Goal: Information Seeking & Learning: Learn about a topic

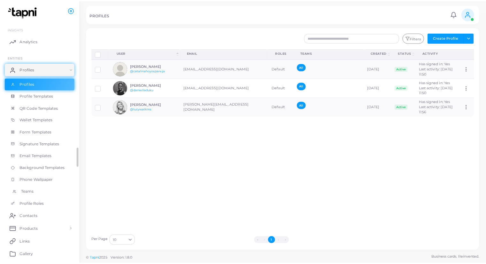
scroll to position [74, 0]
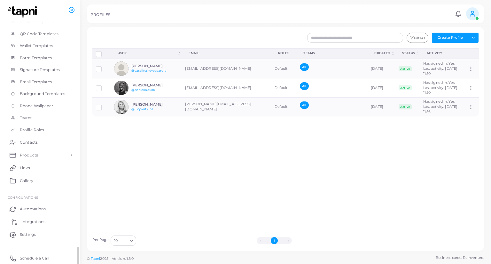
click at [40, 220] on span "Integrations" at bounding box center [33, 222] width 24 height 6
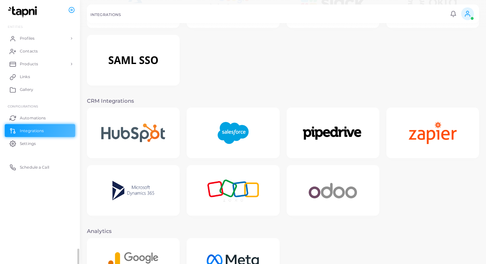
scroll to position [29, 0]
click at [137, 193] on img at bounding box center [133, 190] width 60 height 40
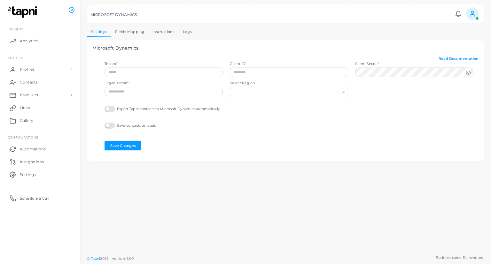
click at [166, 33] on link "Instructions" at bounding box center [163, 31] width 30 height 9
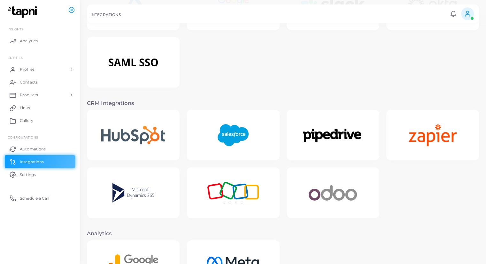
scroll to position [58, 0]
click at [116, 191] on img at bounding box center [133, 192] width 60 height 40
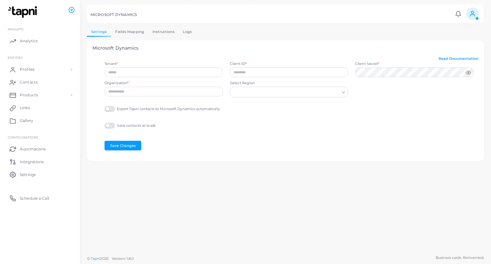
click at [130, 30] on link "Fields Mapping" at bounding box center [129, 31] width 37 height 9
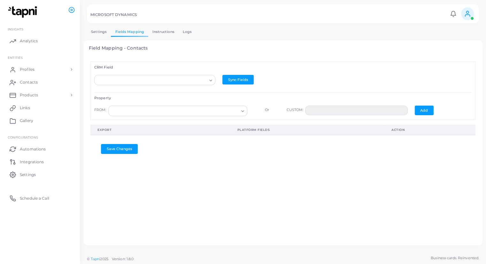
click at [210, 81] on icon "Search for option" at bounding box center [210, 80] width 5 height 5
click at [185, 80] on input "Search for option" at bounding box center [152, 80] width 110 height 7
click at [208, 81] on icon "Search for option" at bounding box center [210, 80] width 5 height 5
click at [168, 34] on link "Instructions" at bounding box center [163, 31] width 30 height 9
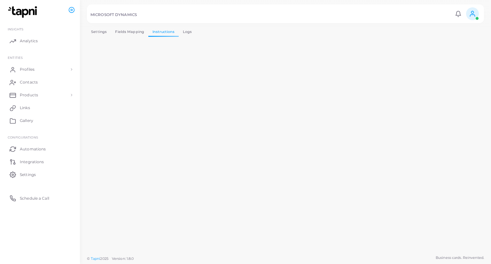
click at [189, 34] on link "Logs" at bounding box center [188, 31] width 18 height 9
click at [137, 32] on link "Fields Mapping" at bounding box center [129, 31] width 37 height 9
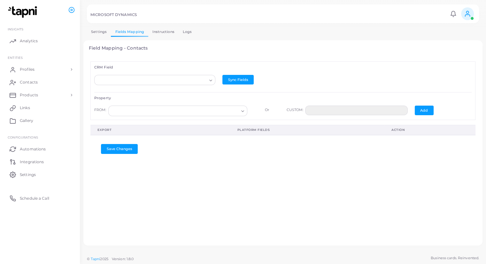
click at [190, 110] on input "Search for option" at bounding box center [175, 110] width 128 height 7
click at [202, 80] on input "Search for option" at bounding box center [152, 80] width 110 height 7
click at [100, 31] on link "Settings" at bounding box center [99, 31] width 24 height 9
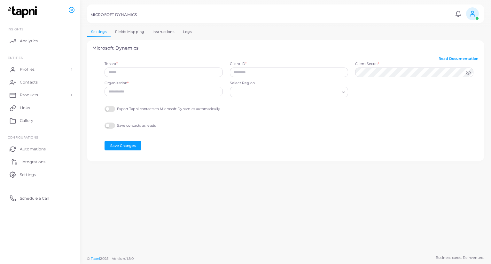
click at [27, 162] on span "Integrations" at bounding box center [33, 162] width 24 height 6
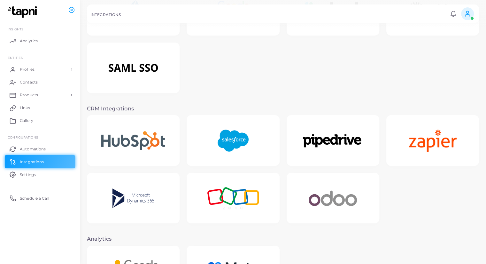
scroll to position [51, 0]
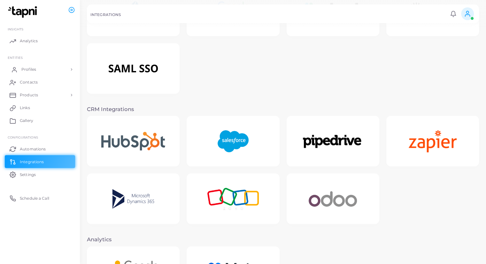
click at [52, 64] on link "Profiles" at bounding box center [40, 69] width 70 height 13
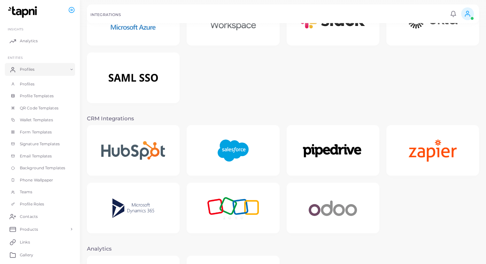
scroll to position [49, 0]
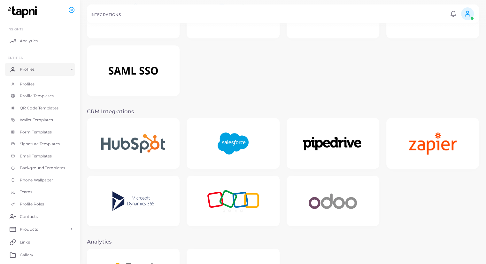
click at [239, 204] on img at bounding box center [233, 201] width 69 height 40
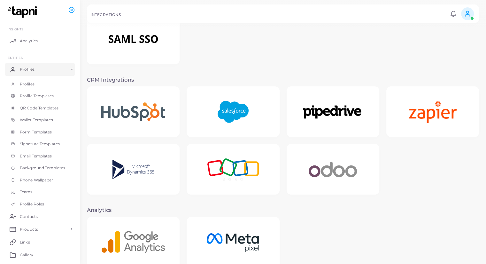
scroll to position [81, 0]
click at [136, 108] on img at bounding box center [133, 112] width 82 height 37
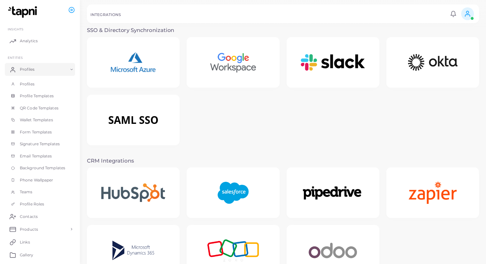
click at [142, 241] on img at bounding box center [133, 250] width 60 height 40
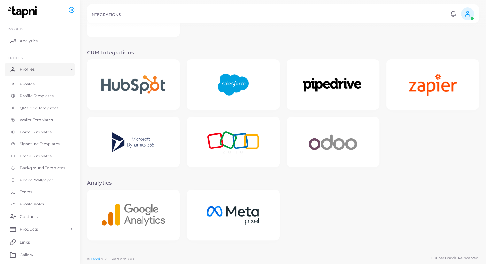
scroll to position [108, 0]
click at [137, 208] on img at bounding box center [134, 215] width 82 height 40
